Goal: Task Accomplishment & Management: Manage account settings

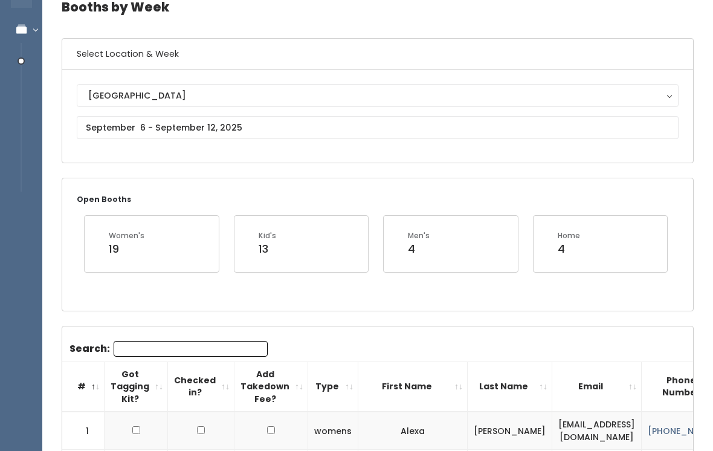
scroll to position [81, 0]
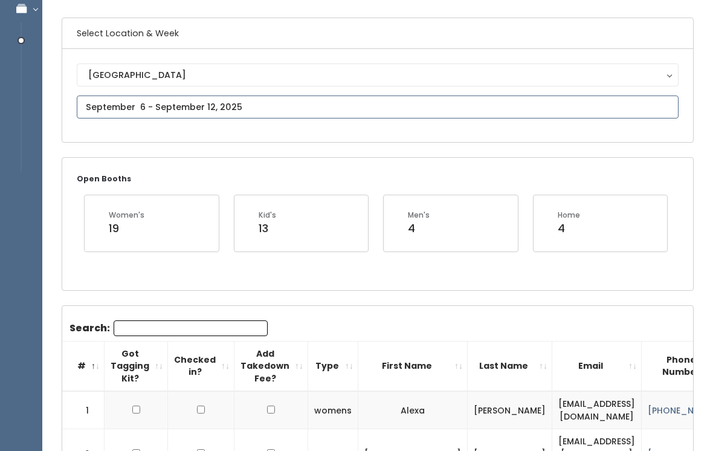
click at [291, 112] on input "text" at bounding box center [378, 106] width 602 height 23
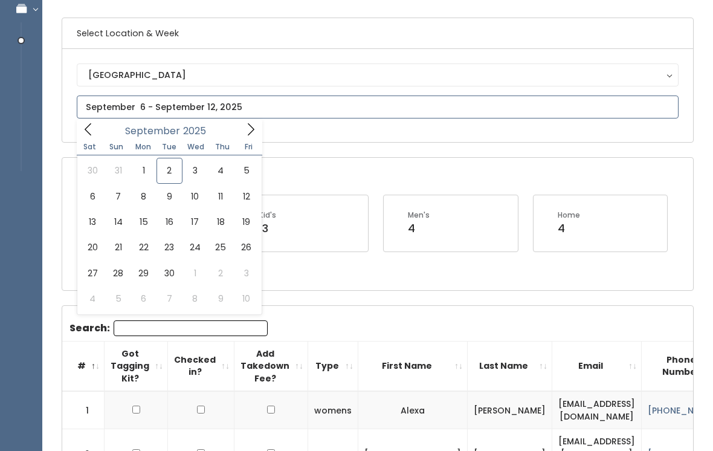
type input "August 30 to September 5"
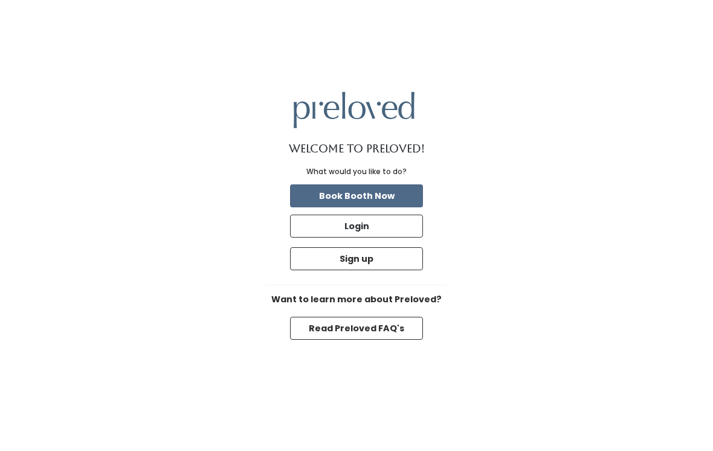
click at [398, 237] on button "Login" at bounding box center [356, 225] width 133 height 23
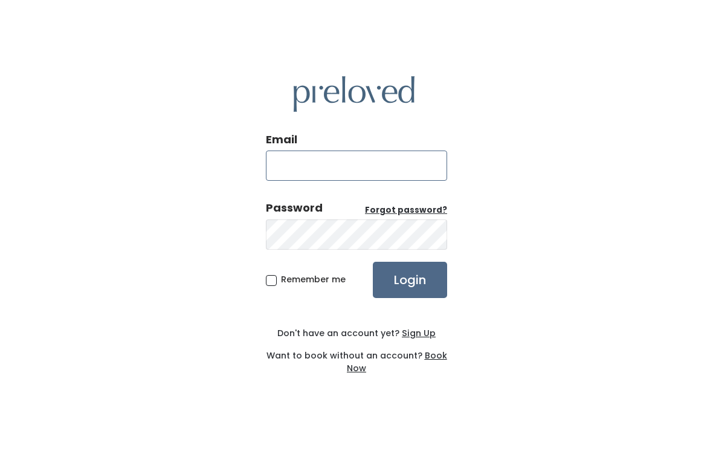
type input "rexburg.store@preloved.love"
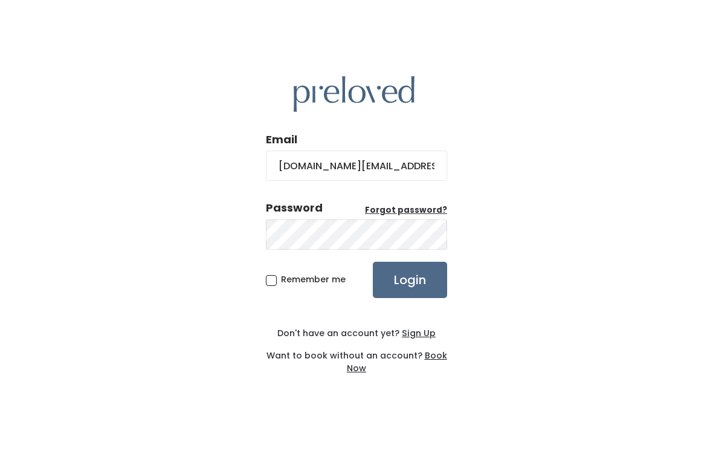
click at [410, 288] on input "Login" at bounding box center [410, 280] width 74 height 36
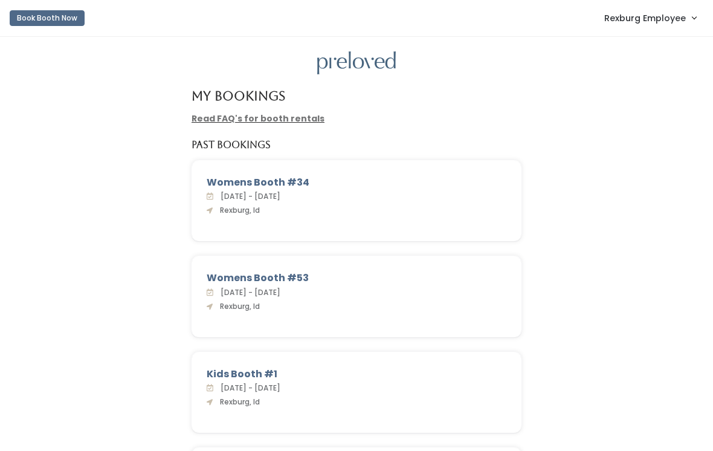
click at [664, 26] on link "Rexburg Employee" at bounding box center [650, 18] width 116 height 26
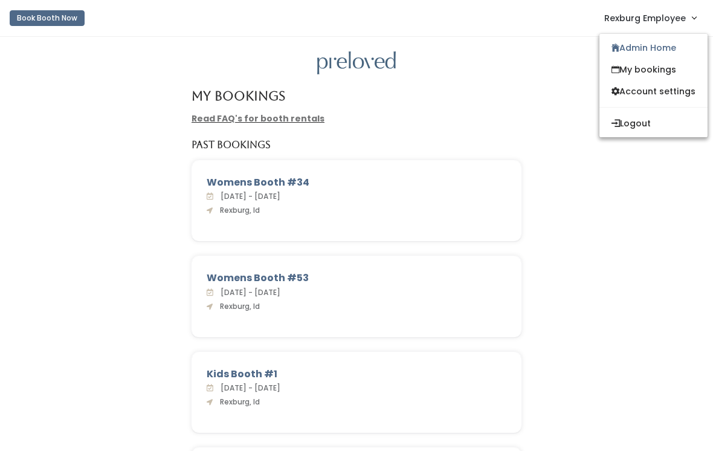
click at [653, 52] on link "Admin Home" at bounding box center [653, 48] width 108 height 22
